Goal: Task Accomplishment & Management: Complete application form

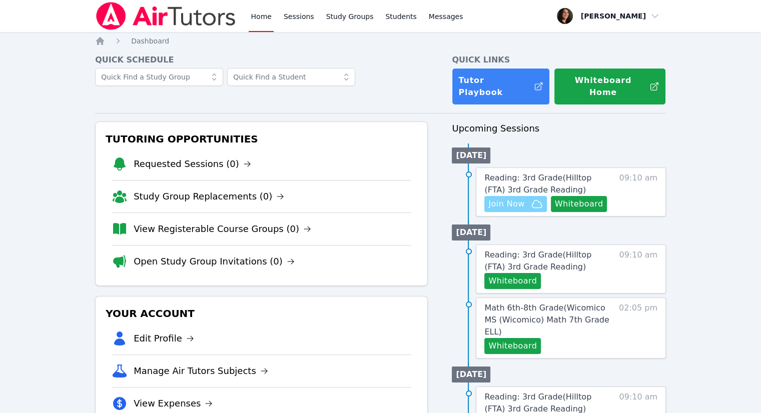
click at [529, 198] on span "Join Now" at bounding box center [516, 204] width 54 height 12
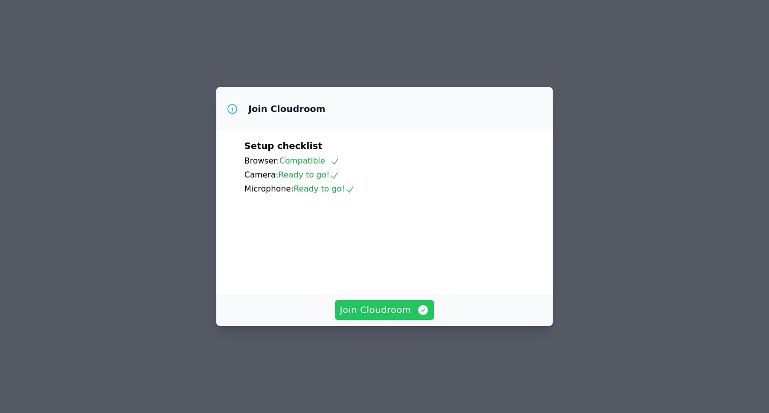
click at [376, 317] on span "Join Cloudroom" at bounding box center [385, 310] width 90 height 14
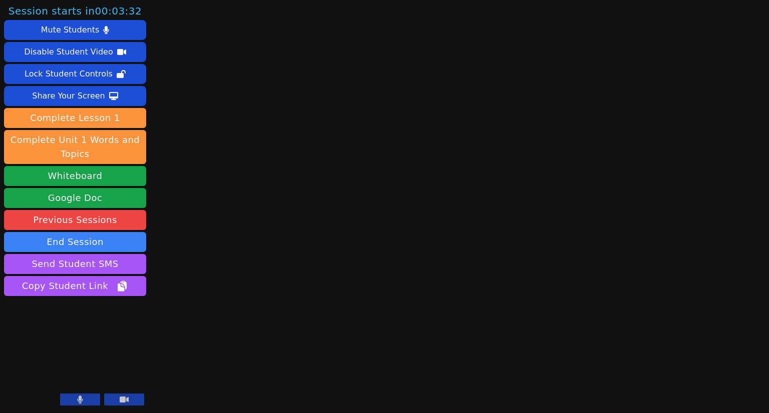
click at [122, 400] on icon at bounding box center [124, 400] width 9 height 6
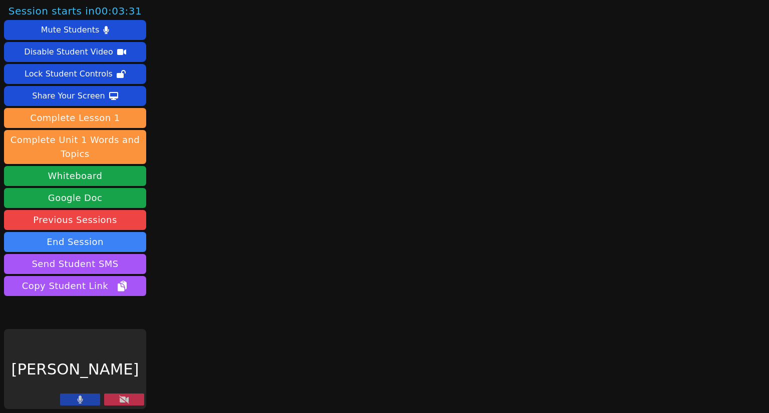
click at [88, 398] on button at bounding box center [80, 400] width 40 height 12
click at [72, 176] on button "Whiteboard" at bounding box center [75, 176] width 142 height 20
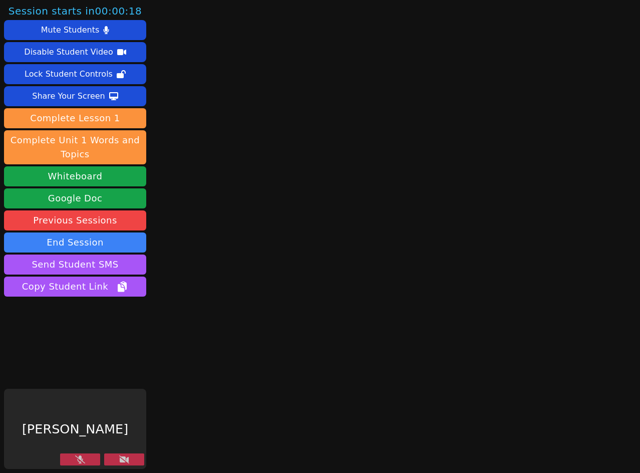
click at [84, 413] on icon at bounding box center [80, 459] width 10 height 8
click at [125, 413] on button at bounding box center [124, 459] width 40 height 12
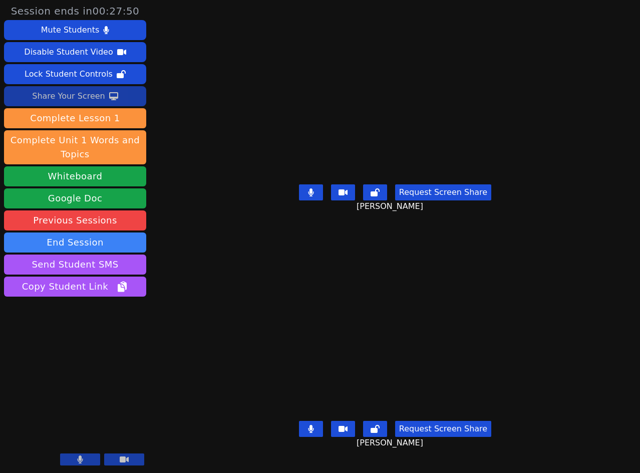
click at [56, 94] on div "Share Your Screen" at bounding box center [68, 96] width 73 height 16
click at [300, 197] on div "Request Screen Share Braycen Cisneros" at bounding box center [394, 200] width 291 height 40
click at [307, 200] on button at bounding box center [311, 192] width 24 height 16
click at [312, 413] on icon at bounding box center [311, 428] width 6 height 8
click at [312, 196] on icon at bounding box center [311, 192] width 10 height 8
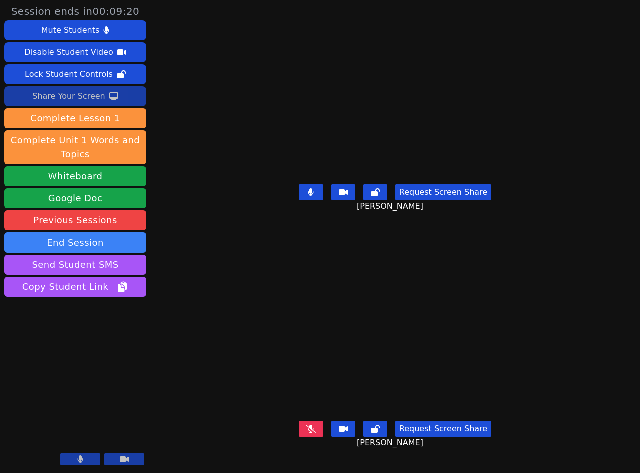
click at [310, 196] on icon at bounding box center [311, 192] width 6 height 8
click at [309, 413] on button at bounding box center [311, 428] width 24 height 16
click at [313, 413] on icon at bounding box center [311, 428] width 10 height 8
click at [311, 413] on icon at bounding box center [311, 428] width 6 height 8
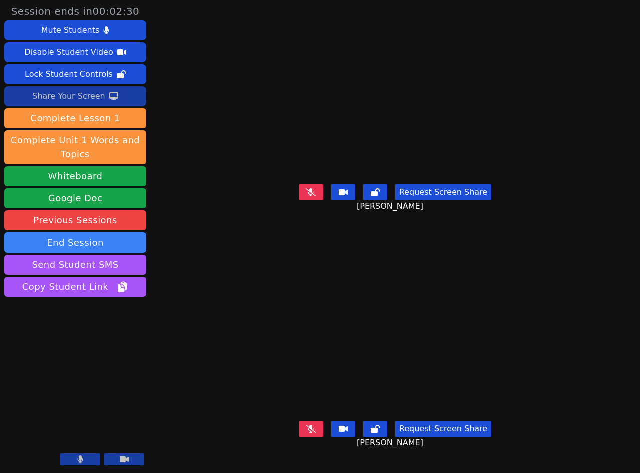
click at [312, 413] on icon at bounding box center [311, 428] width 10 height 8
click at [313, 413] on icon at bounding box center [311, 428] width 6 height 8
click at [315, 413] on icon at bounding box center [311, 428] width 10 height 8
click at [303, 200] on button at bounding box center [311, 192] width 24 height 16
click at [312, 196] on icon at bounding box center [311, 192] width 6 height 8
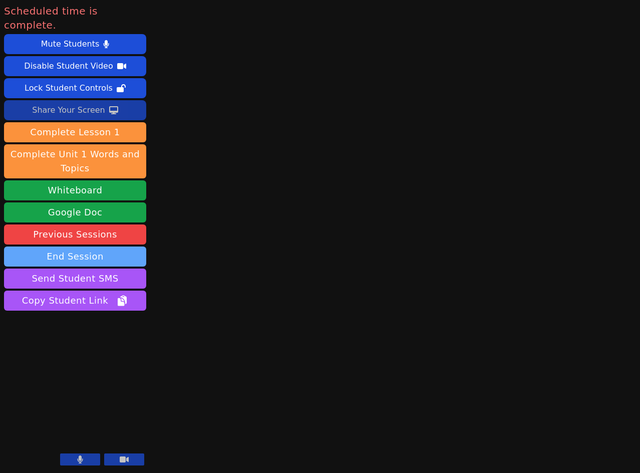
click at [92, 246] on button "End Session" at bounding box center [75, 256] width 142 height 20
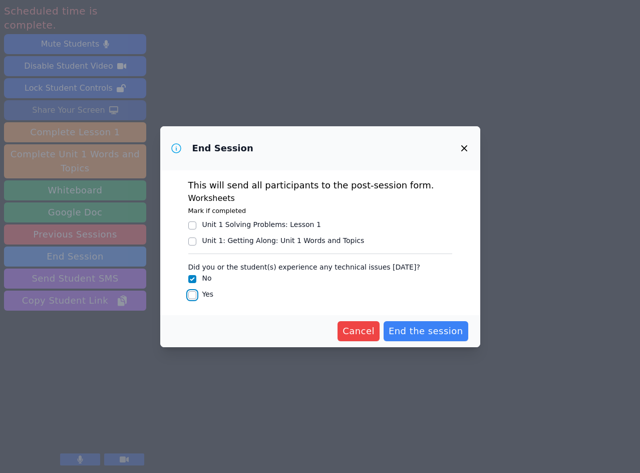
click at [190, 296] on input "Yes" at bounding box center [192, 295] width 8 height 8
checkbox input "true"
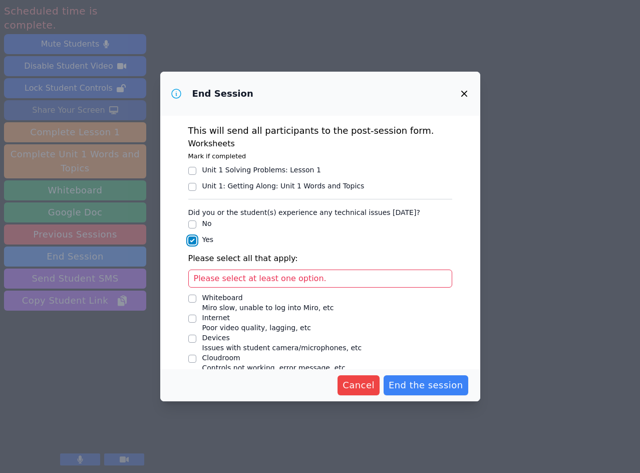
scroll to position [27, 0]
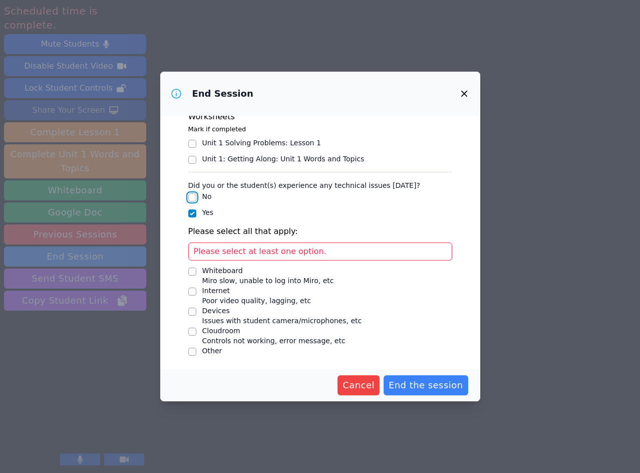
click at [189, 197] on input "No" at bounding box center [192, 197] width 8 height 8
checkbox input "true"
checkbox input "false"
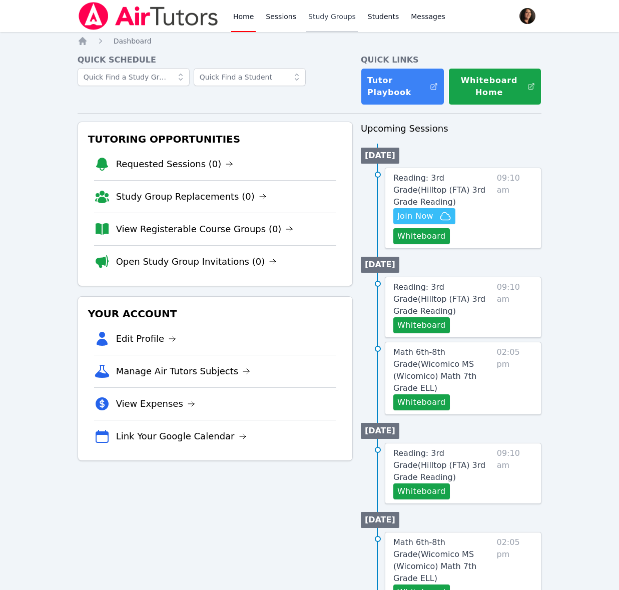
click at [320, 15] on link "Study Groups" at bounding box center [332, 16] width 52 height 32
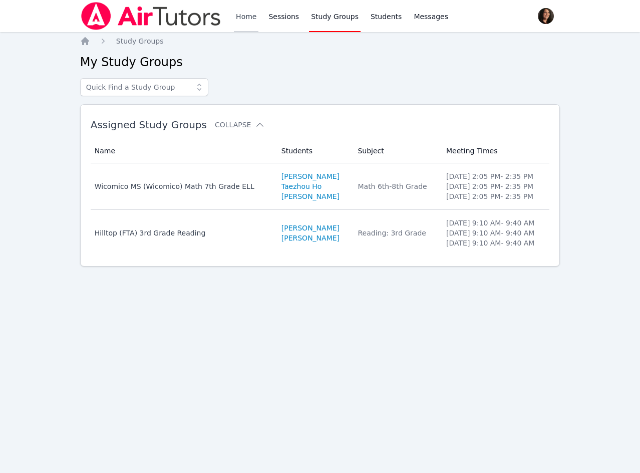
click at [255, 17] on link "Home" at bounding box center [246, 16] width 25 height 32
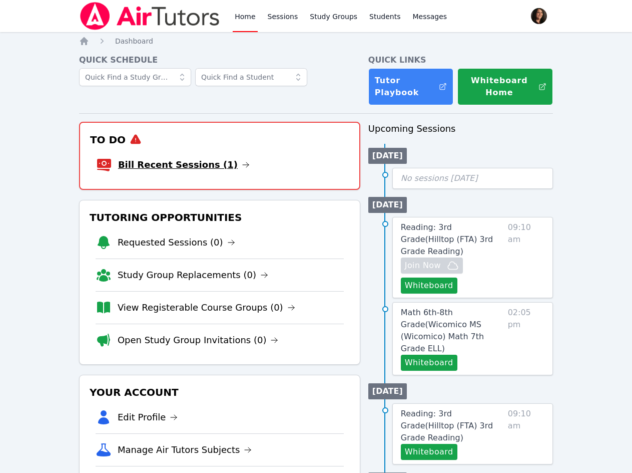
click at [147, 162] on link "Bill Recent Sessions (1)" at bounding box center [184, 165] width 132 height 14
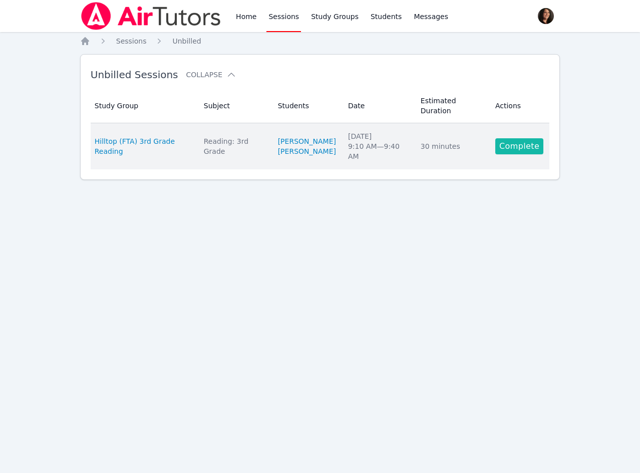
click at [522, 138] on link "Complete" at bounding box center [519, 146] width 48 height 16
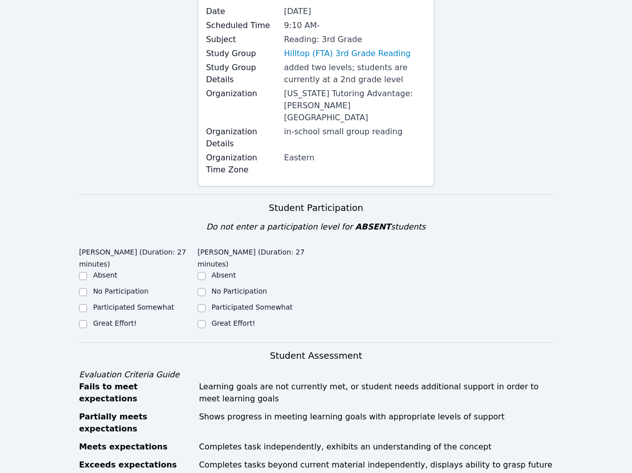
scroll to position [150, 0]
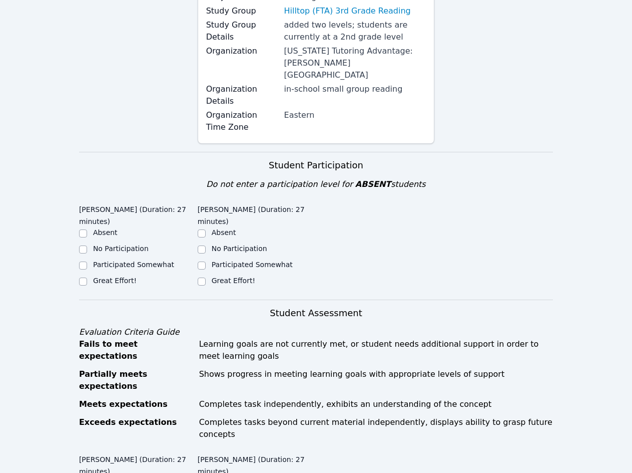
click at [108, 276] on label "Great Effort!" at bounding box center [115, 280] width 44 height 8
click at [87, 277] on input "Great Effort!" at bounding box center [83, 281] width 8 height 8
checkbox input "true"
click at [223, 276] on label "Great Effort!" at bounding box center [234, 280] width 44 height 8
click at [206, 277] on input "Great Effort!" at bounding box center [202, 281] width 8 height 8
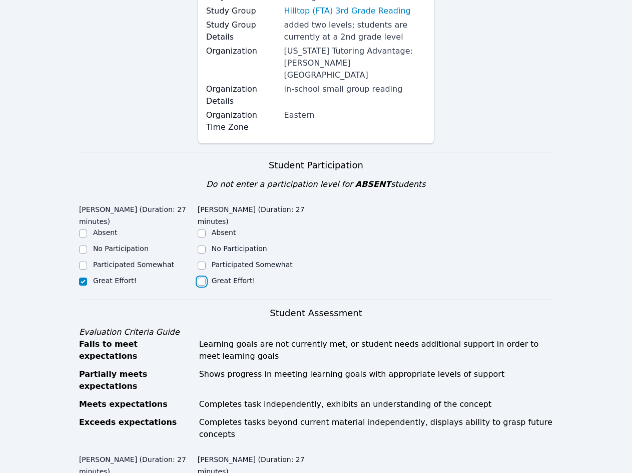
checkbox input "true"
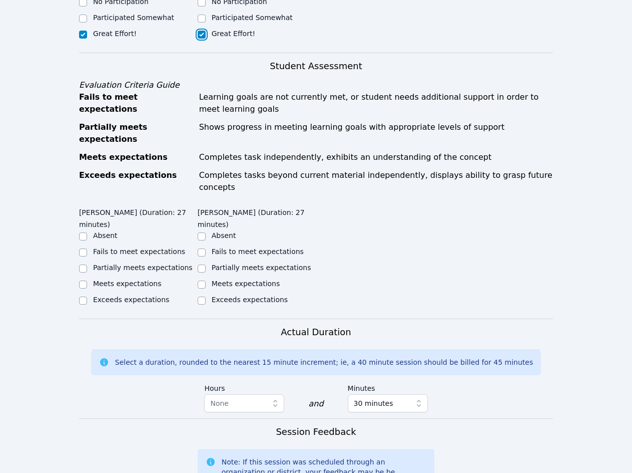
scroll to position [400, 0]
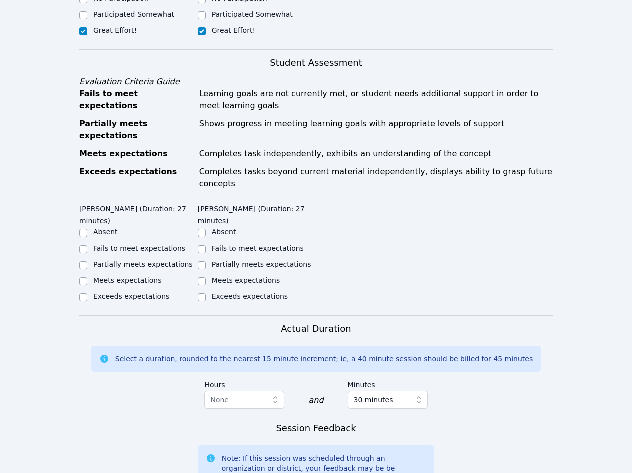
click at [128, 276] on label "Meets expectations" at bounding box center [127, 280] width 69 height 8
click at [87, 277] on input "Meets expectations" at bounding box center [83, 281] width 8 height 8
checkbox input "true"
click at [219, 276] on label "Meets expectations" at bounding box center [246, 280] width 69 height 8
click at [206, 277] on input "Meets expectations" at bounding box center [202, 281] width 8 height 8
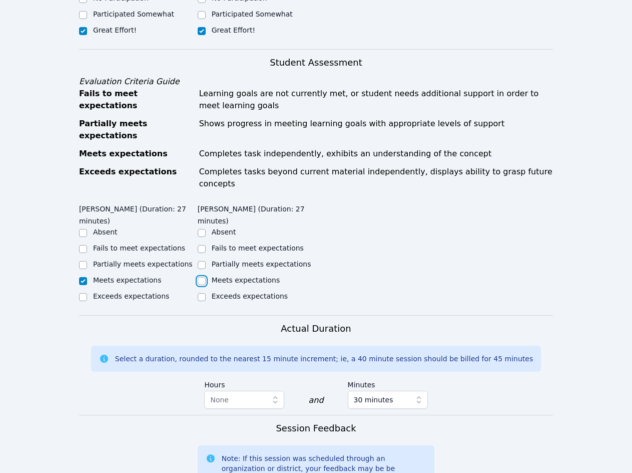
checkbox input "true"
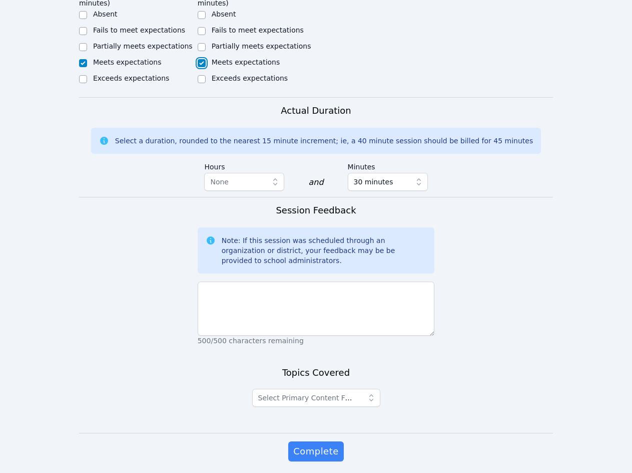
scroll to position [619, 0]
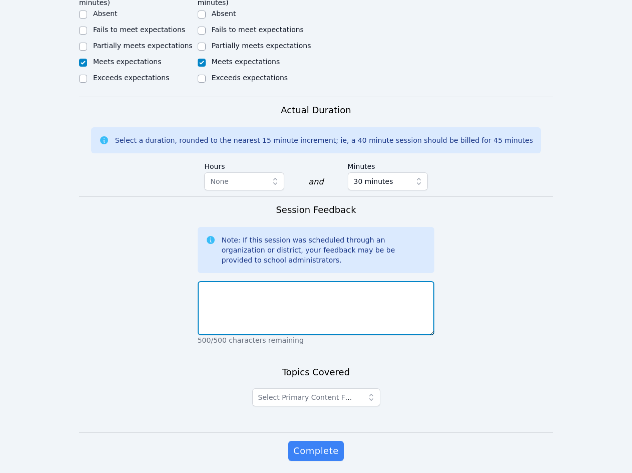
click at [234, 282] on textarea at bounding box center [316, 308] width 237 height 54
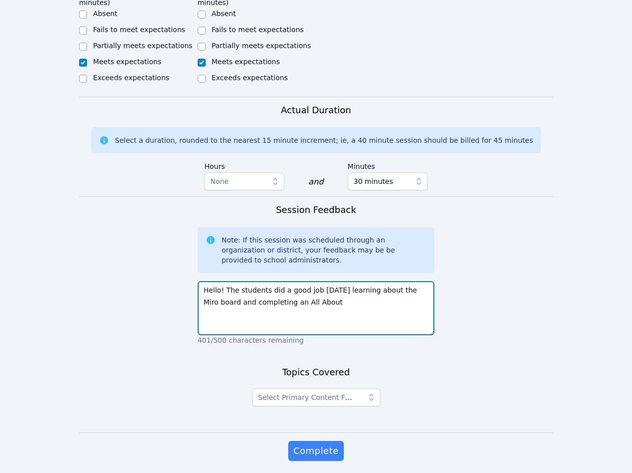
click at [327, 281] on textarea "Hello! The students did a good job today learning about the Miro board and comp…" at bounding box center [316, 308] width 237 height 54
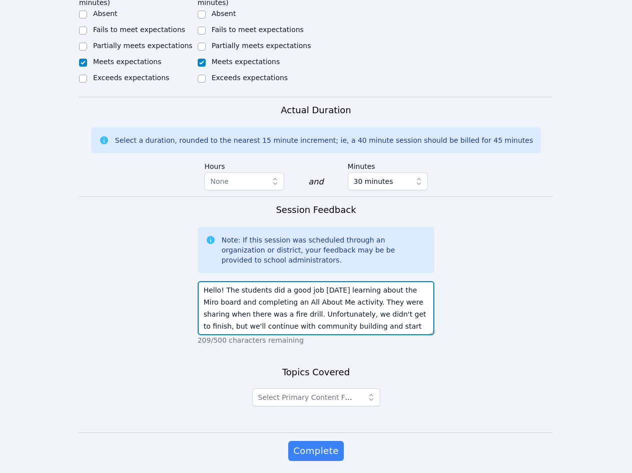
scroll to position [8, 0]
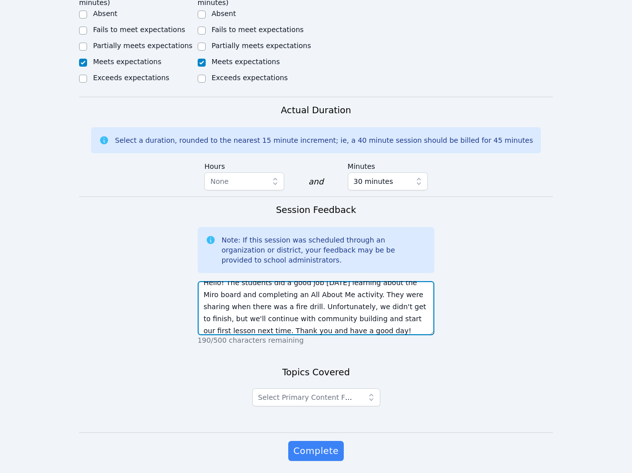
click at [251, 297] on textarea "Hello! The students did a good job today learning about the Miro board and comp…" at bounding box center [316, 308] width 237 height 54
type textarea "Hello! The students did a good job today learning about the Miro board and comp…"
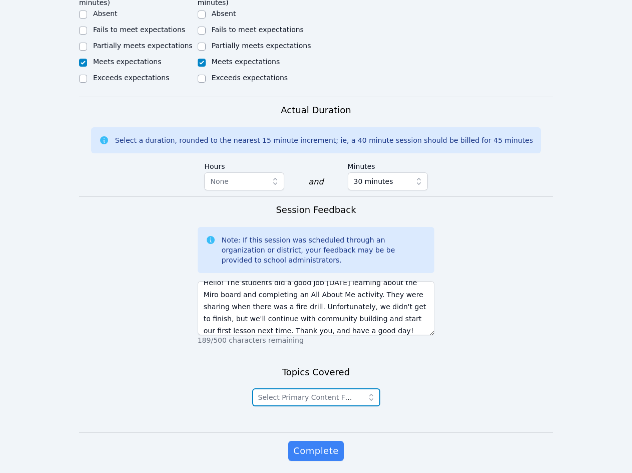
click at [345, 393] on span "Select Primary Content Focus" at bounding box center [309, 397] width 103 height 8
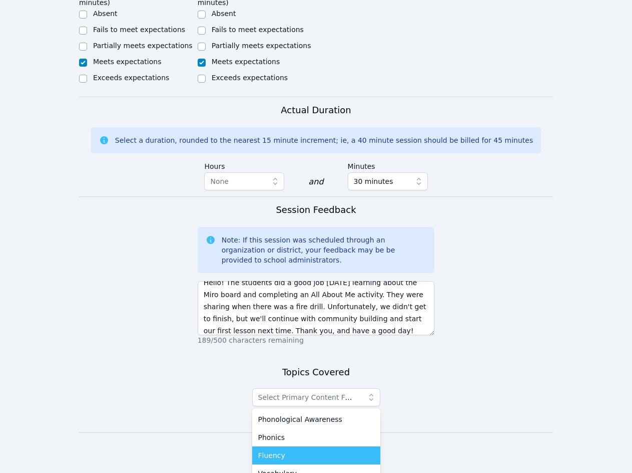
click at [270, 450] on span "Fluency" at bounding box center [271, 455] width 27 height 10
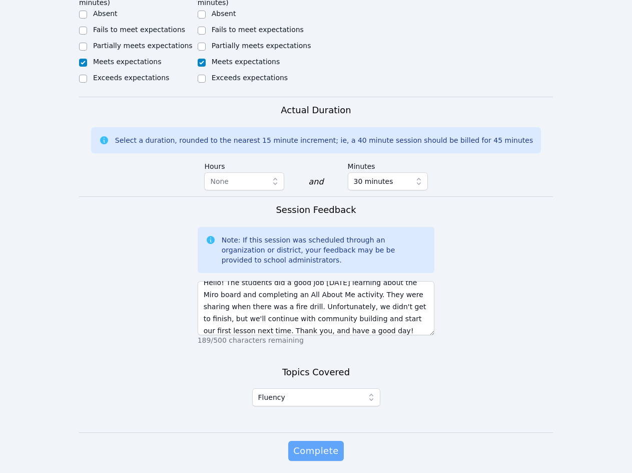
click at [330, 443] on span "Complete" at bounding box center [315, 450] width 45 height 14
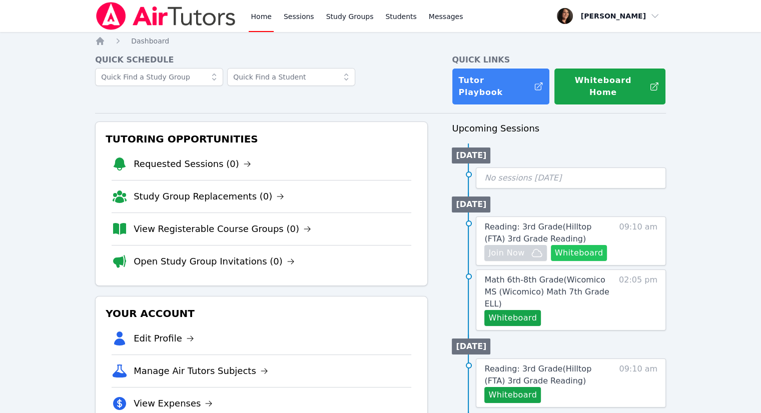
click at [590, 245] on button "Whiteboard" at bounding box center [579, 253] width 57 height 16
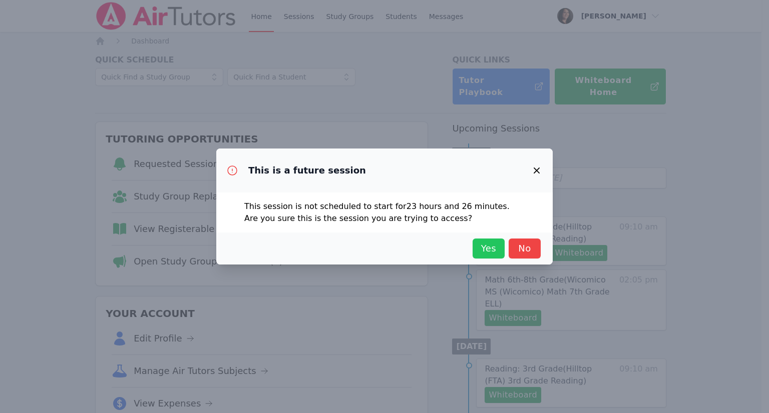
click at [486, 249] on span "Yes" at bounding box center [489, 249] width 22 height 14
